Goal: Navigation & Orientation: Find specific page/section

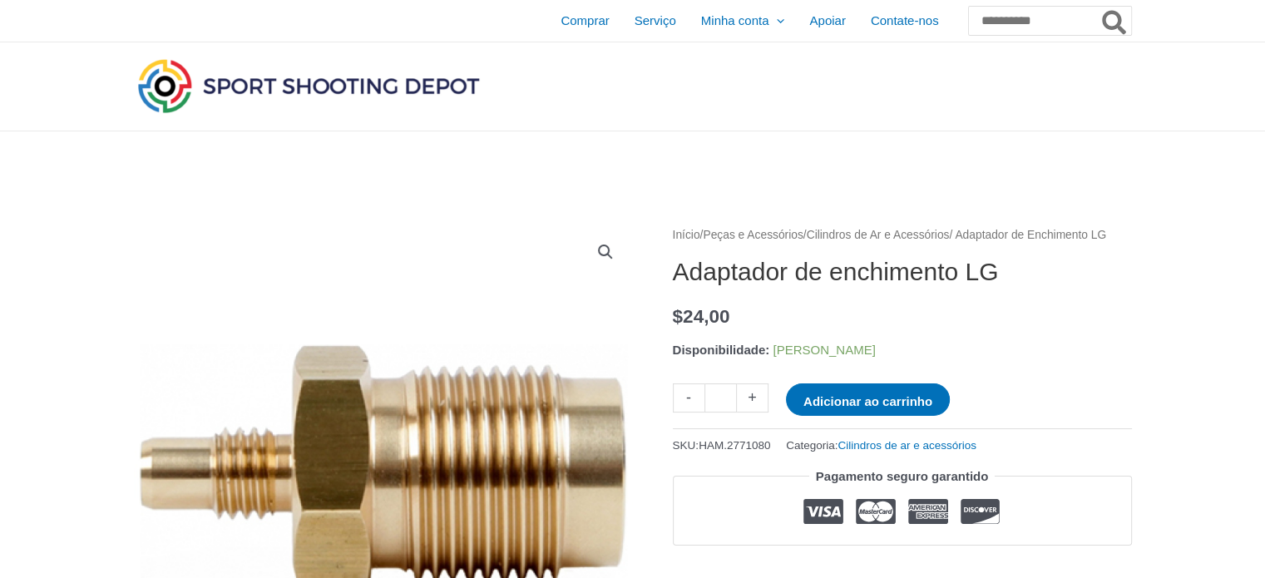
click at [367, 86] on img at bounding box center [308, 86] width 349 height 62
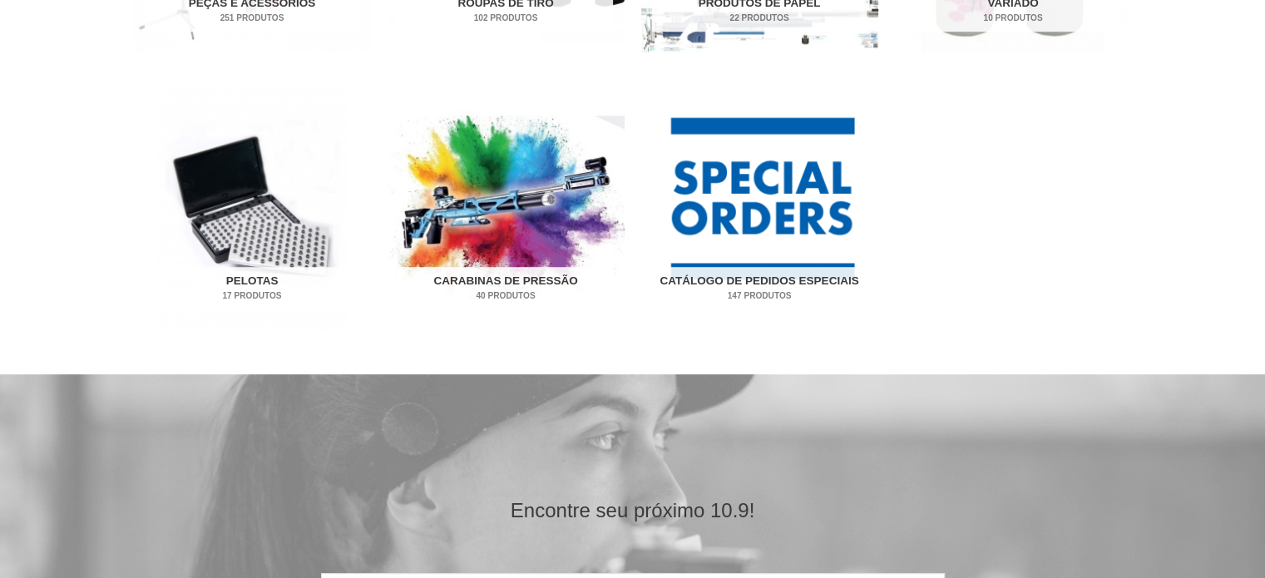
scroll to position [1164, 0]
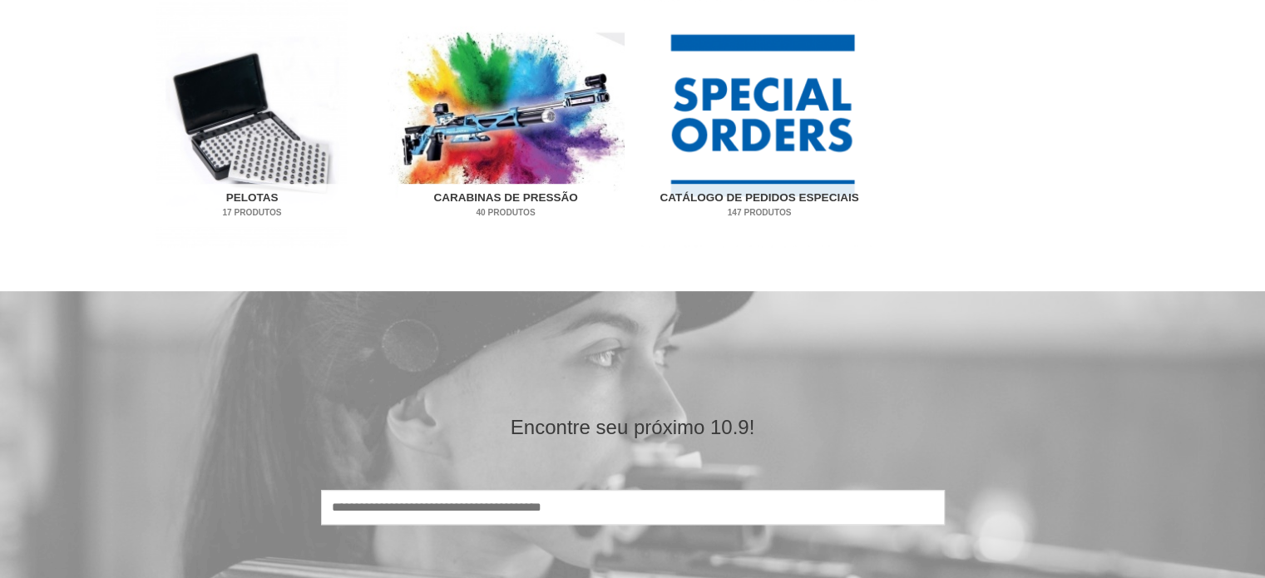
click at [489, 125] on img "Visite a categoria de produtos Carabinas de pressão" at bounding box center [505, 123] width 237 height 247
